Goal: Use online tool/utility: Utilize a website feature to perform a specific function

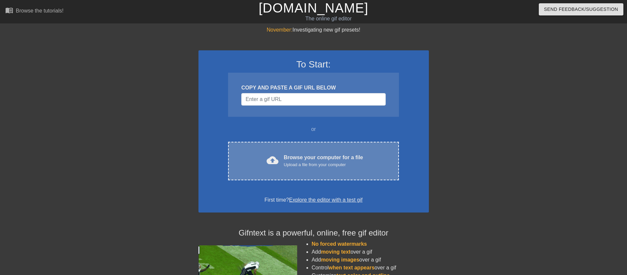
click at [300, 165] on div "Upload a file from your computer" at bounding box center [323, 165] width 79 height 7
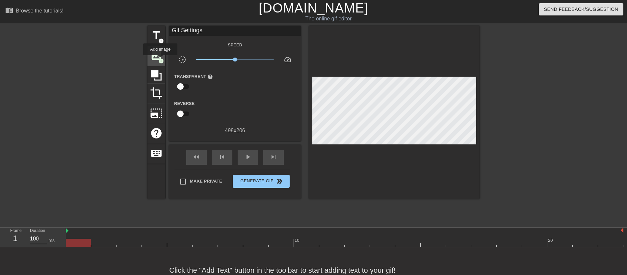
click at [161, 60] on span "add_circle" at bounding box center [161, 61] width 6 height 6
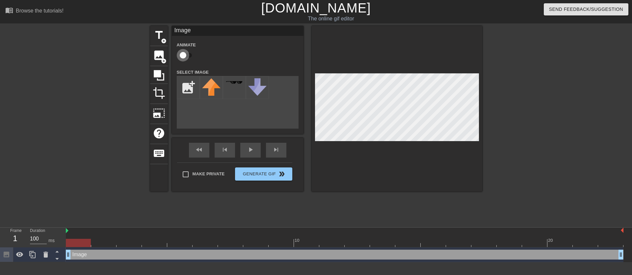
click at [181, 53] on input "checkbox" at bounding box center [183, 55] width 38 height 13
checkbox input "true"
click at [188, 172] on div "Make Private Generate Gif double_arrow" at bounding box center [234, 176] width 115 height 26
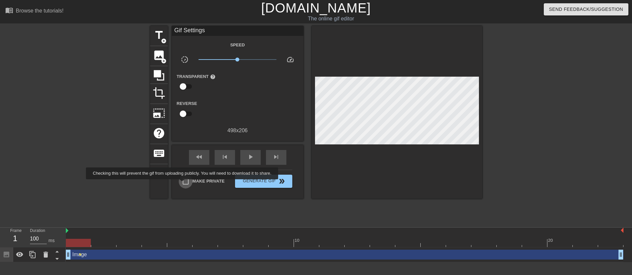
click at [187, 184] on input "Make Private" at bounding box center [186, 182] width 14 height 14
checkbox input "true"
click at [160, 60] on span "image" at bounding box center [159, 55] width 13 height 13
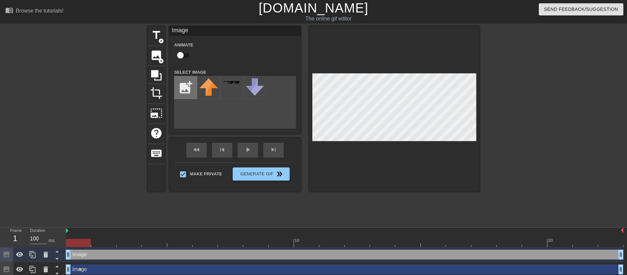
click at [179, 84] on input "file" at bounding box center [185, 87] width 22 height 22
type input "C:\fakepath\[PERSON_NAME].png"
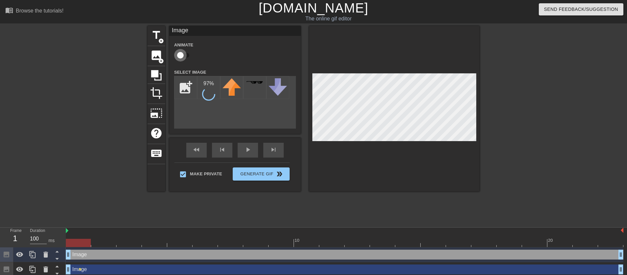
click at [185, 56] on input "checkbox" at bounding box center [181, 55] width 38 height 13
checkbox input "true"
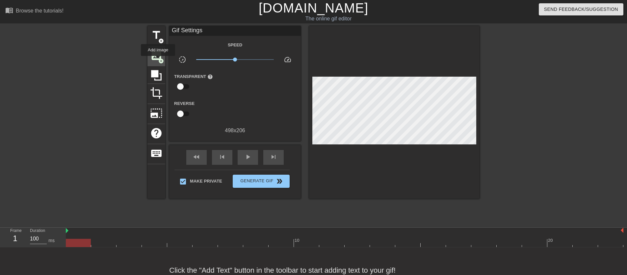
click at [158, 61] on span "add_circle" at bounding box center [161, 61] width 6 height 6
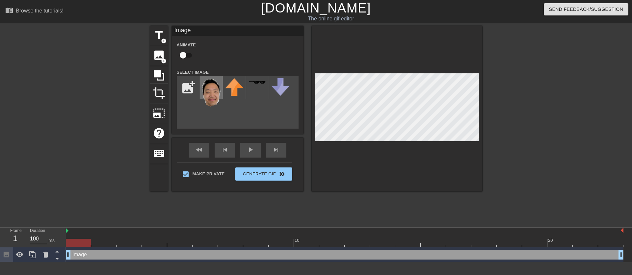
click at [204, 85] on img at bounding box center [211, 92] width 18 height 28
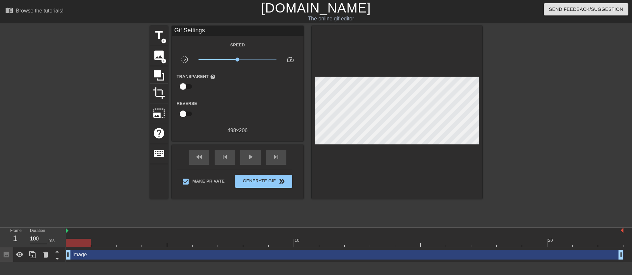
click at [508, 97] on div at bounding box center [539, 125] width 99 height 198
click at [542, 113] on div at bounding box center [539, 125] width 99 height 198
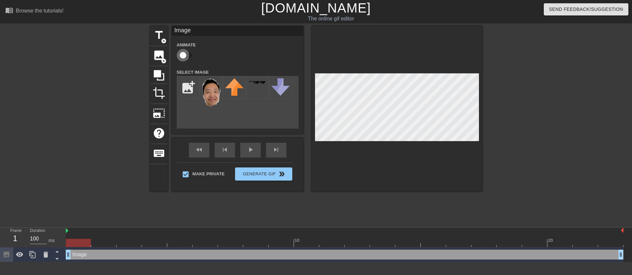
click at [185, 57] on input "checkbox" at bounding box center [183, 55] width 38 height 13
checkbox input "true"
drag, startPoint x: 67, startPoint y: 253, endPoint x: 60, endPoint y: 249, distance: 8.2
click at [55, 254] on div "Frame 1 Duration 100 ms 10 20 Image drag_handle drag_handle lens" at bounding box center [316, 245] width 632 height 35
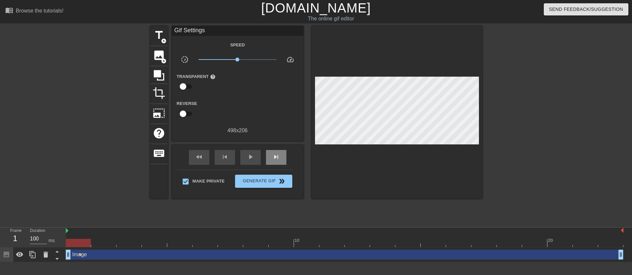
click at [272, 149] on div "fast_rewind skip_previous play_arrow skip_next" at bounding box center [237, 157] width 107 height 25
click at [273, 157] on span "skip_next" at bounding box center [276, 157] width 8 height 8
click at [274, 157] on span "skip_next" at bounding box center [276, 157] width 8 height 8
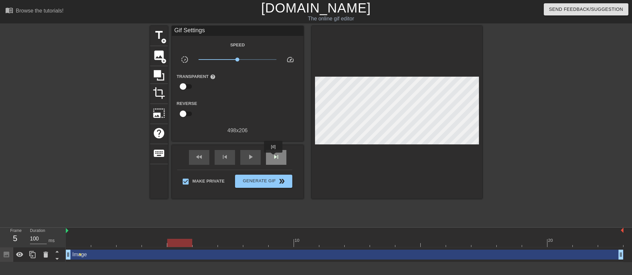
click at [274, 157] on span "skip_next" at bounding box center [276, 157] width 8 height 8
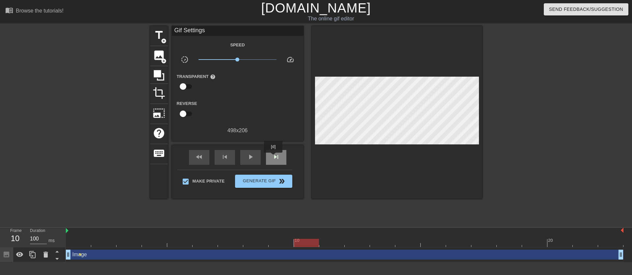
click at [274, 157] on span "skip_next" at bounding box center [276, 157] width 8 height 8
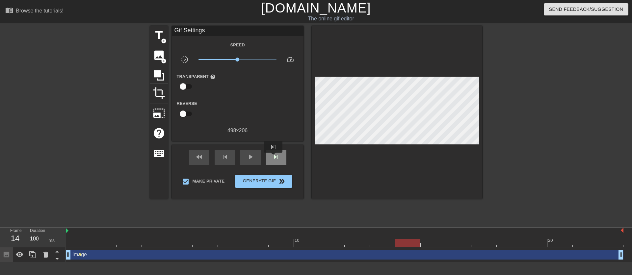
click at [274, 157] on span "skip_next" at bounding box center [276, 157] width 8 height 8
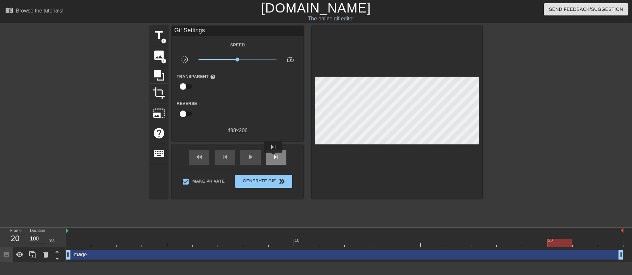
click at [274, 157] on span "skip_next" at bounding box center [276, 157] width 8 height 8
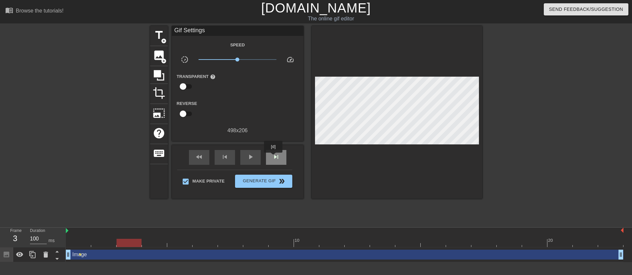
click at [274, 157] on span "skip_next" at bounding box center [276, 157] width 8 height 8
click at [241, 158] on div "play_arrow" at bounding box center [250, 157] width 20 height 15
click at [245, 158] on div "pause" at bounding box center [250, 157] width 20 height 15
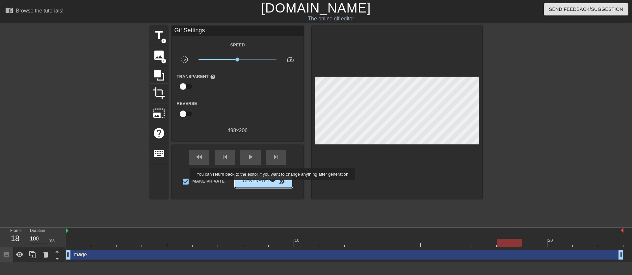
click at [277, 185] on span "Generate Gif double_arrow" at bounding box center [264, 181] width 52 height 8
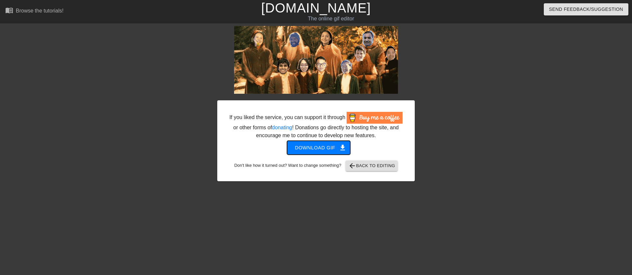
click at [321, 152] on span "Download gif get_app" at bounding box center [319, 148] width 48 height 9
